Goal: Task Accomplishment & Management: Complete application form

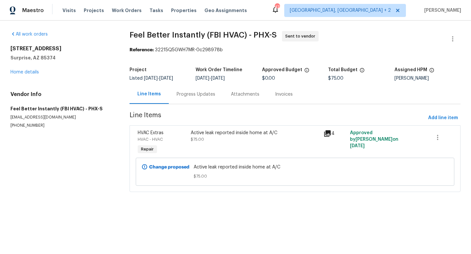
click at [192, 92] on div "Progress Updates" at bounding box center [196, 94] width 39 height 7
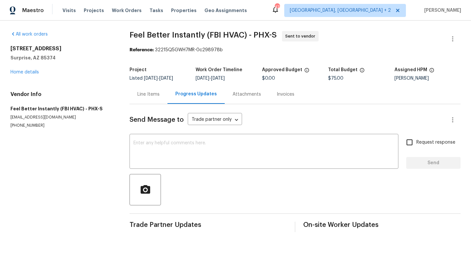
click at [148, 96] on div "Line Items" at bounding box center [148, 94] width 22 height 7
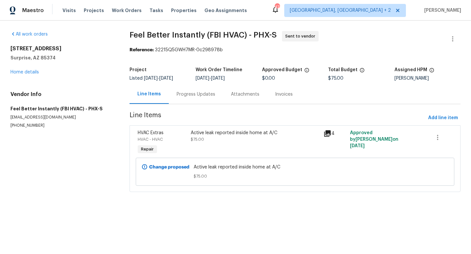
click at [189, 96] on div "Progress Updates" at bounding box center [196, 94] width 39 height 7
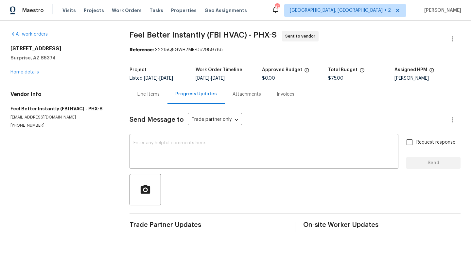
click at [148, 93] on div "Line Items" at bounding box center [148, 94] width 22 height 7
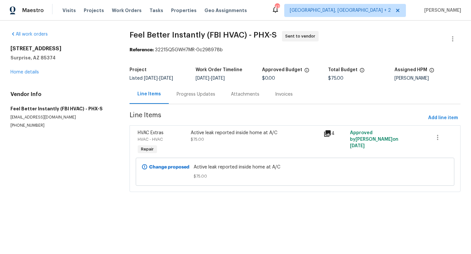
click at [201, 139] on span "$75.00" at bounding box center [197, 140] width 13 height 4
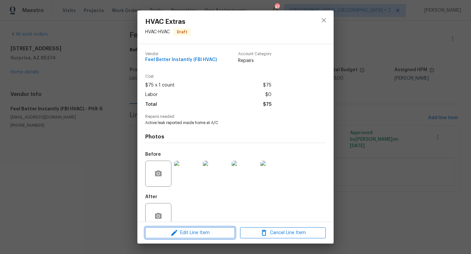
click at [177, 234] on icon "button" at bounding box center [174, 233] width 8 height 8
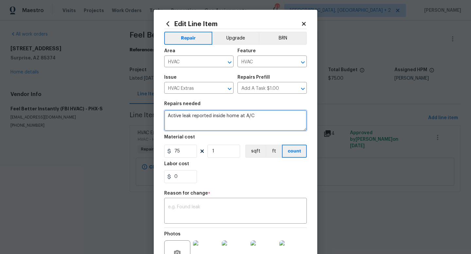
click at [167, 115] on textarea "Active leak reported inside home at A/C" at bounding box center [235, 120] width 143 height 21
type textarea "#leak Active leak reported inside home at A/C"
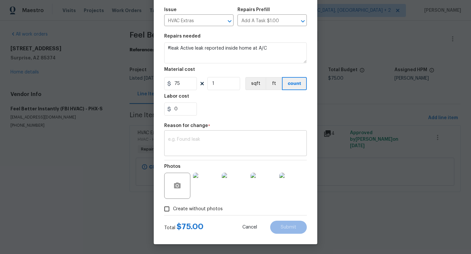
click at [253, 145] on textarea at bounding box center [235, 144] width 135 height 14
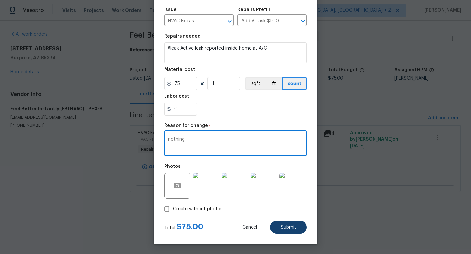
type textarea "nothing"
click at [295, 228] on span "Submit" at bounding box center [289, 227] width 16 height 5
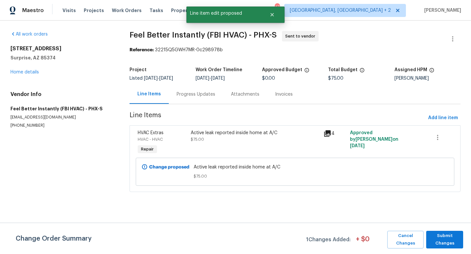
scroll to position [0, 0]
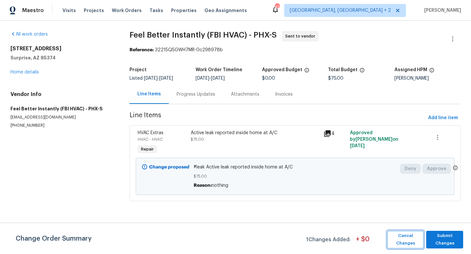
click at [406, 246] on span "Cancel Changes" at bounding box center [405, 240] width 30 height 15
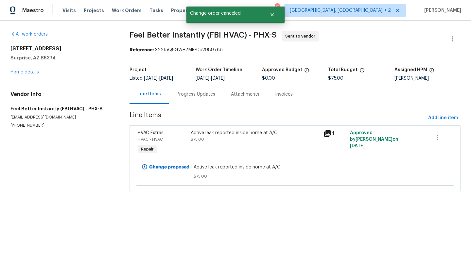
click at [217, 167] on span "Active leak reported inside home at A/C" at bounding box center [295, 167] width 203 height 7
click at [213, 145] on div "Active leak reported inside home at A/C $75.00" at bounding box center [255, 143] width 133 height 30
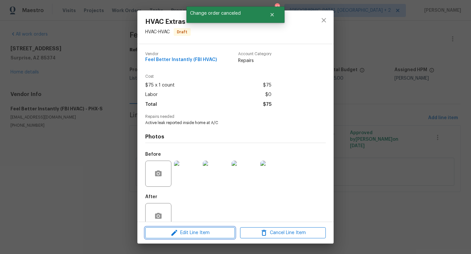
click at [184, 230] on span "Edit Line Item" at bounding box center [190, 233] width 86 height 8
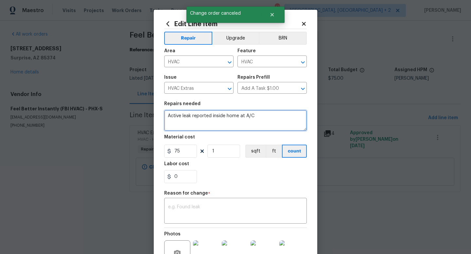
click at [168, 114] on textarea "Active leak reported inside home at A/C" at bounding box center [235, 120] width 143 height 21
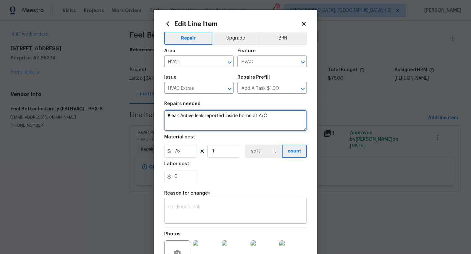
type textarea "#leak Active leak reported inside home at A/C"
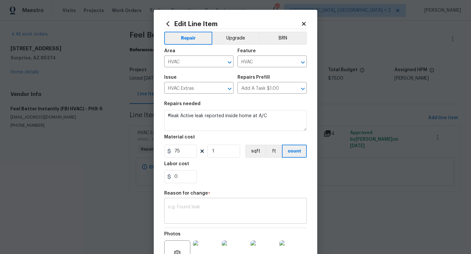
click at [182, 203] on div "x ​" at bounding box center [235, 212] width 143 height 24
type textarea "@"
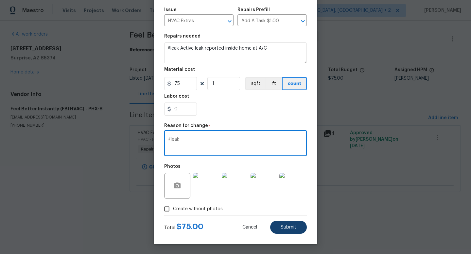
type textarea "#leak"
click at [293, 234] on button "Submit" at bounding box center [288, 227] width 37 height 13
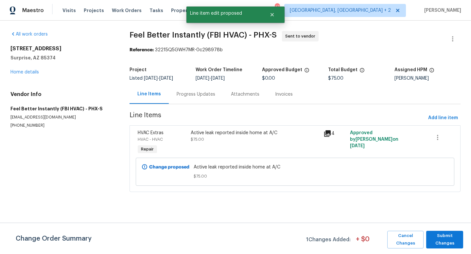
scroll to position [0, 0]
click at [446, 233] on span "Submit Changes" at bounding box center [444, 240] width 30 height 15
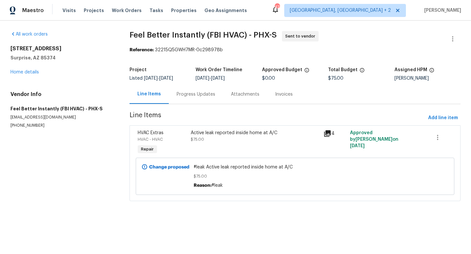
click at [319, 132] on div "Active leak reported inside home at A/C" at bounding box center [255, 133] width 129 height 7
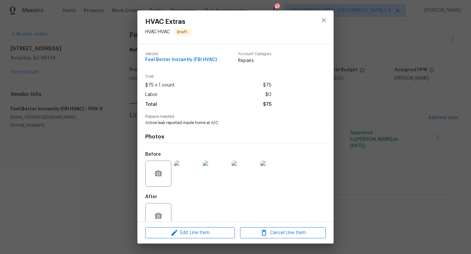
click at [358, 135] on div "HVAC Extras HVAC - HVAC Draft Vendor Feel Better Instantly (FBI HVAC) Account C…" at bounding box center [235, 127] width 471 height 254
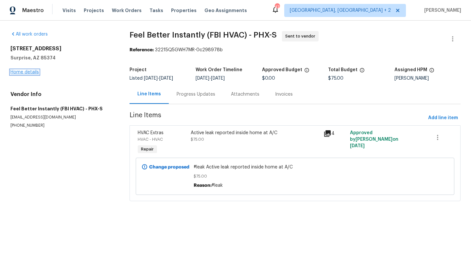
click at [25, 73] on link "Home details" at bounding box center [24, 72] width 28 height 5
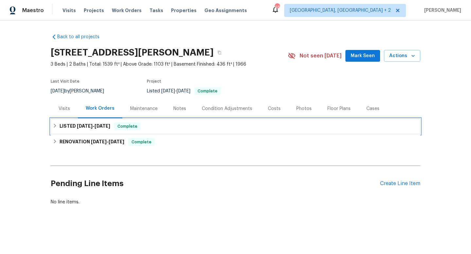
click at [91, 126] on span "[DATE]" at bounding box center [85, 126] width 16 height 5
click at [81, 123] on h6 "LISTED [DATE] - [DATE]" at bounding box center [85, 127] width 51 height 8
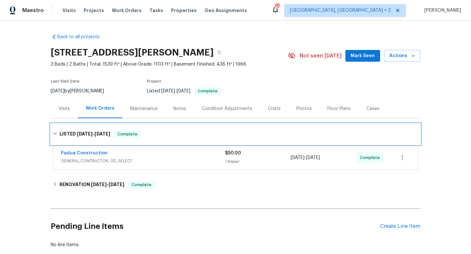
scroll to position [39, 0]
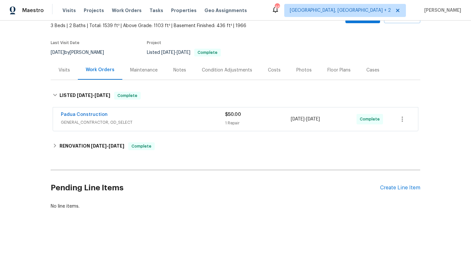
click at [201, 122] on span "GENERAL_CONTRACTOR, OD_SELECT" at bounding box center [143, 122] width 164 height 7
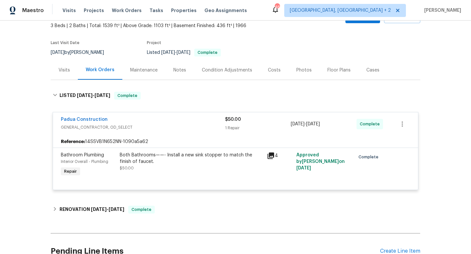
click at [201, 122] on div "Padua Construction" at bounding box center [143, 120] width 164 height 8
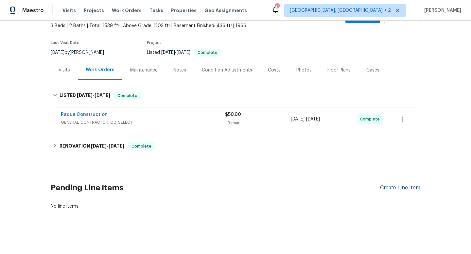
click at [397, 188] on div "Create Line Item" at bounding box center [400, 188] width 40 height 6
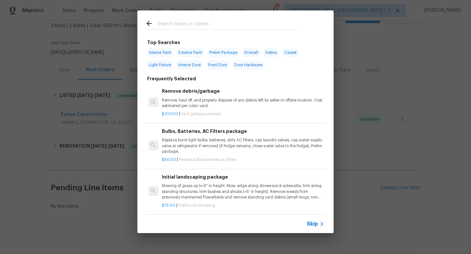
click at [314, 226] on span "Skip" at bounding box center [312, 224] width 11 height 7
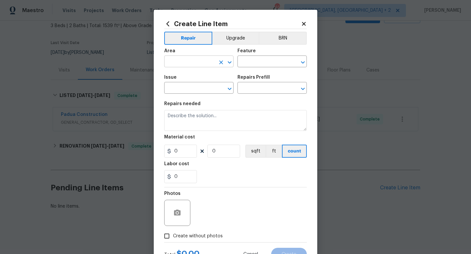
click at [196, 61] on input "text" at bounding box center [189, 62] width 51 height 10
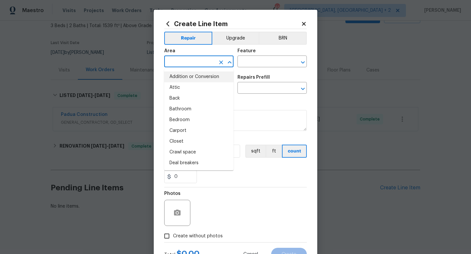
click at [188, 62] on input "text" at bounding box center [189, 62] width 51 height 10
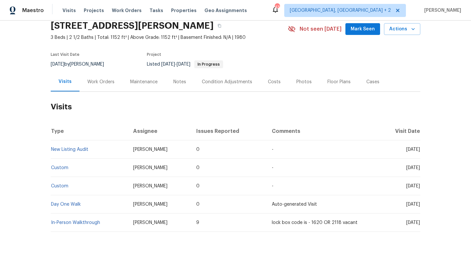
scroll to position [26, 0]
click at [84, 83] on div "Work Orders" at bounding box center [100, 82] width 43 height 19
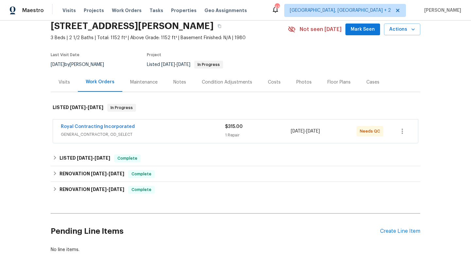
click at [151, 129] on div "Royal Contracting Incorporated" at bounding box center [143, 128] width 164 height 8
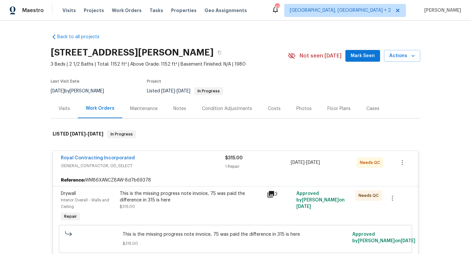
click at [358, 107] on div "Cases" at bounding box center [372, 108] width 29 height 19
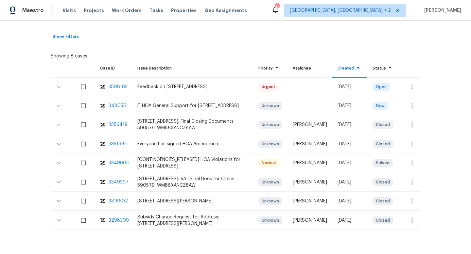
scroll to position [133, 0]
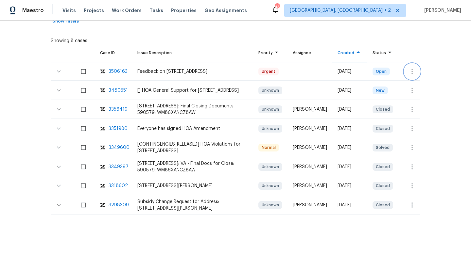
click at [407, 72] on button "button" at bounding box center [412, 72] width 16 height 16
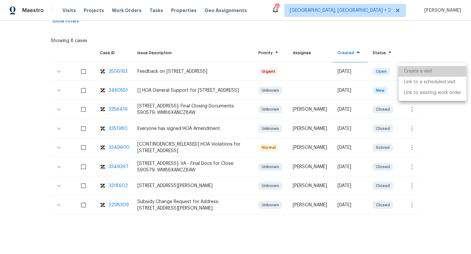
click at [407, 72] on li "Create a visit" at bounding box center [433, 71] width 68 height 11
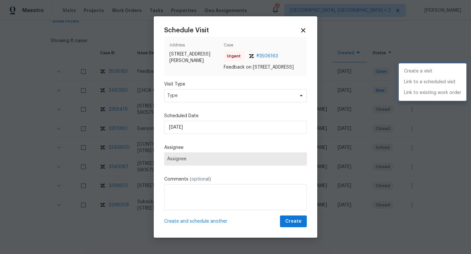
click at [198, 104] on div at bounding box center [235, 127] width 471 height 254
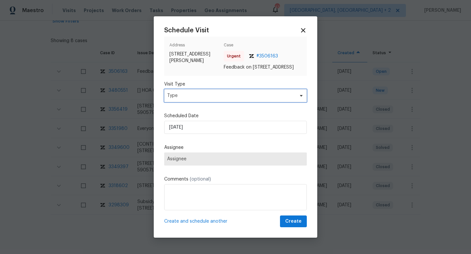
click at [185, 99] on span "Type" at bounding box center [230, 96] width 127 height 7
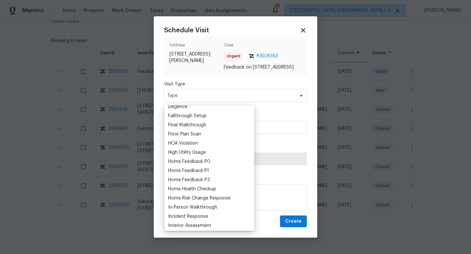
scroll to position [153, 0]
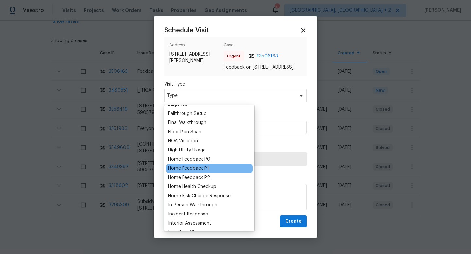
click at [185, 171] on div "Home Feedback P1" at bounding box center [188, 168] width 41 height 7
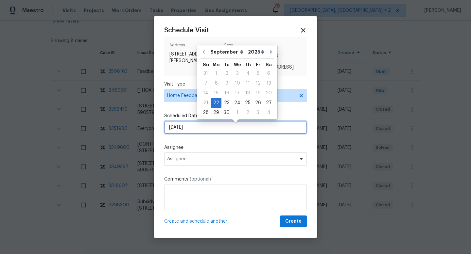
click at [189, 134] on input "22/09/2025" at bounding box center [235, 127] width 143 height 13
click at [174, 110] on div "Schedule Visit Address 8 Birch Ln, Stafford, VA 22554 Case Urgent # 3506163 Fee…" at bounding box center [235, 127] width 143 height 201
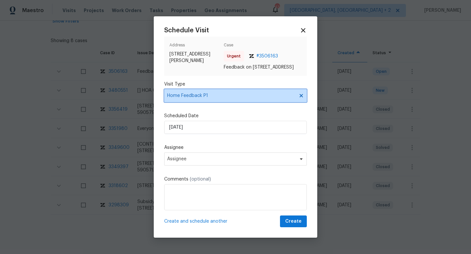
click at [176, 99] on span "Home Feedback P1" at bounding box center [230, 96] width 127 height 7
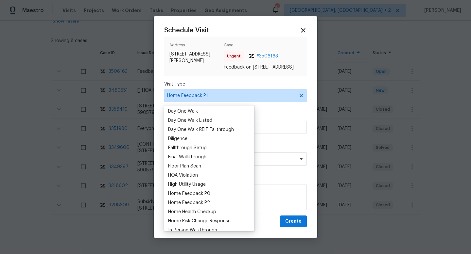
scroll to position [131, 0]
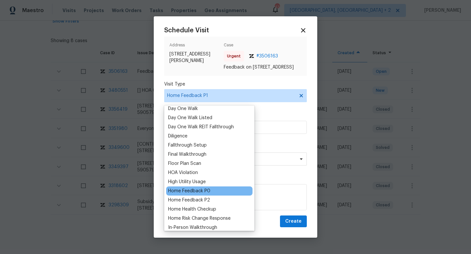
click at [186, 193] on div "Home Feedback P0" at bounding box center [189, 191] width 42 height 7
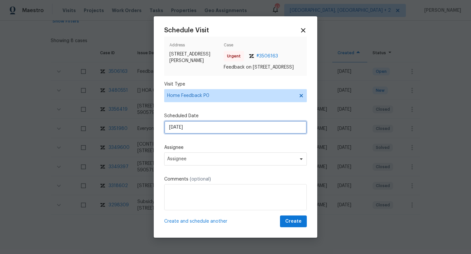
click at [186, 133] on input "22/09/2025" at bounding box center [235, 127] width 143 height 13
click at [201, 143] on div "Schedule Visit Address 8 Birch Ln, Stafford, VA 22554 Case Urgent # 3506163 Fee…" at bounding box center [235, 127] width 143 height 201
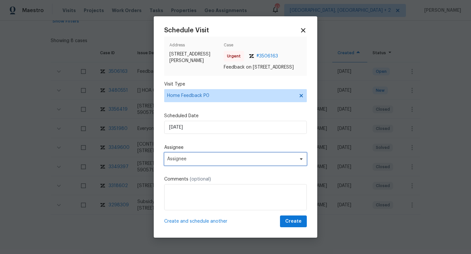
click at [182, 158] on span "Assignee" at bounding box center [235, 159] width 143 height 13
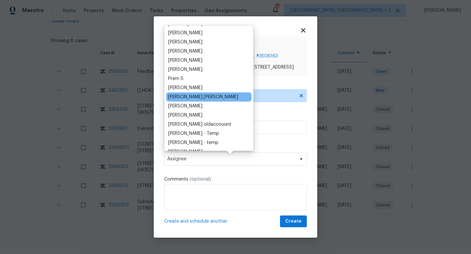
scroll to position [0, 0]
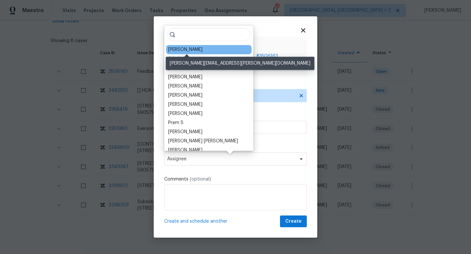
click at [200, 48] on div "Christopher Pace" at bounding box center [185, 49] width 34 height 7
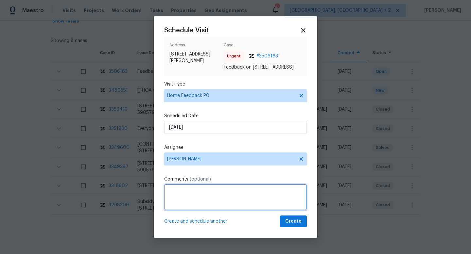
click at [169, 195] on textarea at bounding box center [235, 197] width 143 height 26
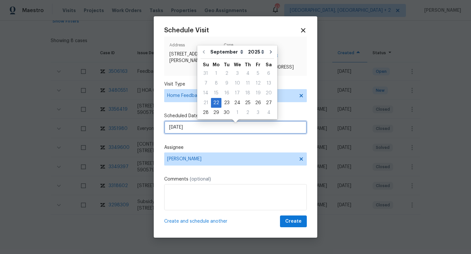
click at [185, 131] on input "22/09/2025" at bounding box center [235, 127] width 143 height 13
click at [207, 150] on label "Assignee" at bounding box center [235, 148] width 143 height 7
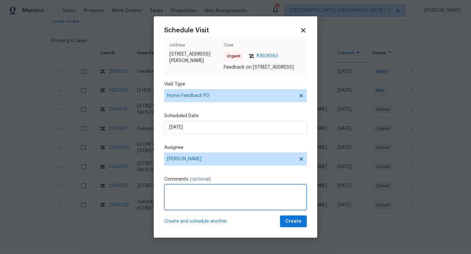
click at [191, 211] on textarea at bounding box center [235, 197] width 143 height 26
click at [205, 200] on textarea at bounding box center [235, 197] width 143 height 26
paste textarea "The front door was difficult to latch and looked like it had been kicked in. Th…"
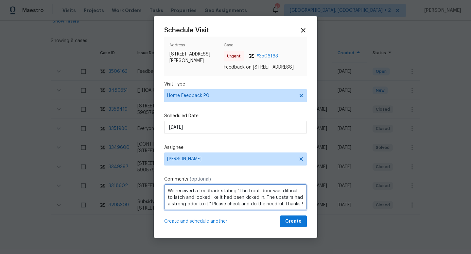
type textarea "We received a feedback stating "The front door was difficult to latch and looke…"
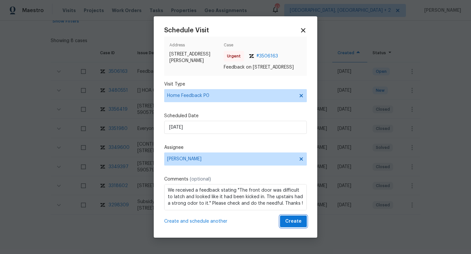
click at [296, 226] on span "Create" at bounding box center [293, 222] width 16 height 8
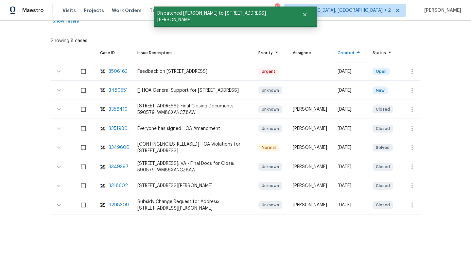
scroll to position [0, 0]
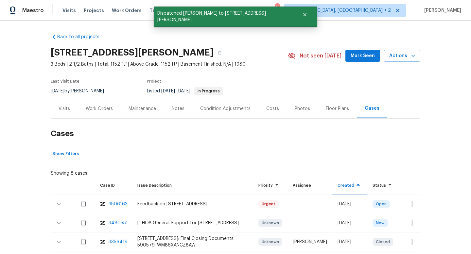
click at [69, 108] on div "Visits" at bounding box center [64, 109] width 11 height 7
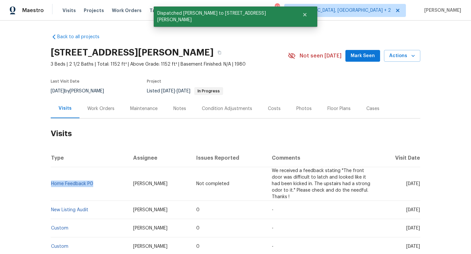
drag, startPoint x: 104, startPoint y: 185, endPoint x: 51, endPoint y: 181, distance: 52.8
click at [51, 181] on td "Home Feedback P0" at bounding box center [89, 184] width 77 height 34
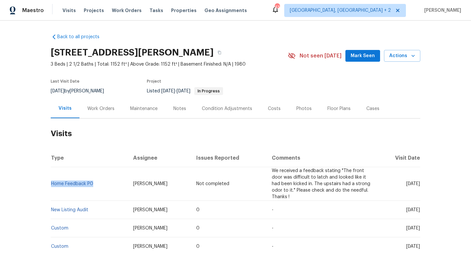
copy link "Home Feedback P0"
click at [100, 106] on div "Work Orders" at bounding box center [100, 109] width 27 height 7
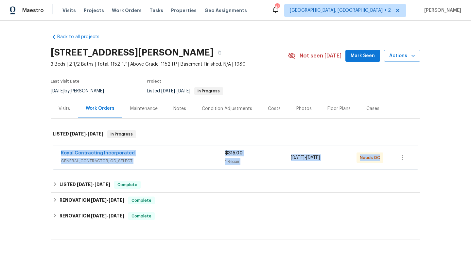
drag, startPoint x: 58, startPoint y: 150, endPoint x: 441, endPoint y: 156, distance: 383.0
click at [441, 156] on div "Back to all projects 8 Birch Ln, Stafford, VA 22554 3 Beds | 2 1/2 Baths | Tota…" at bounding box center [235, 138] width 471 height 234
copy div "Royal Contracting Incorporated GENERAL_CONTRACTOR, OD_SELECT $315.00 1 Repair 9…"
click at [195, 155] on div "Royal Contracting Incorporated" at bounding box center [143, 154] width 164 height 8
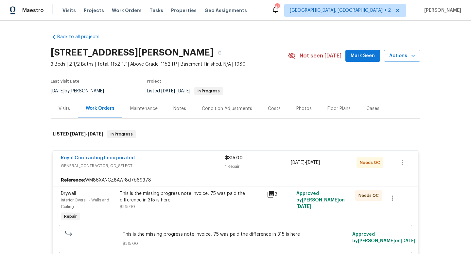
scroll to position [49, 0]
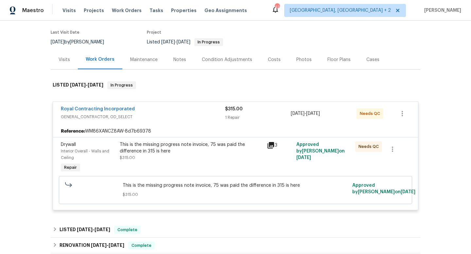
click at [73, 60] on div "Visits" at bounding box center [64, 59] width 27 height 19
